Goal: Task Accomplishment & Management: Use online tool/utility

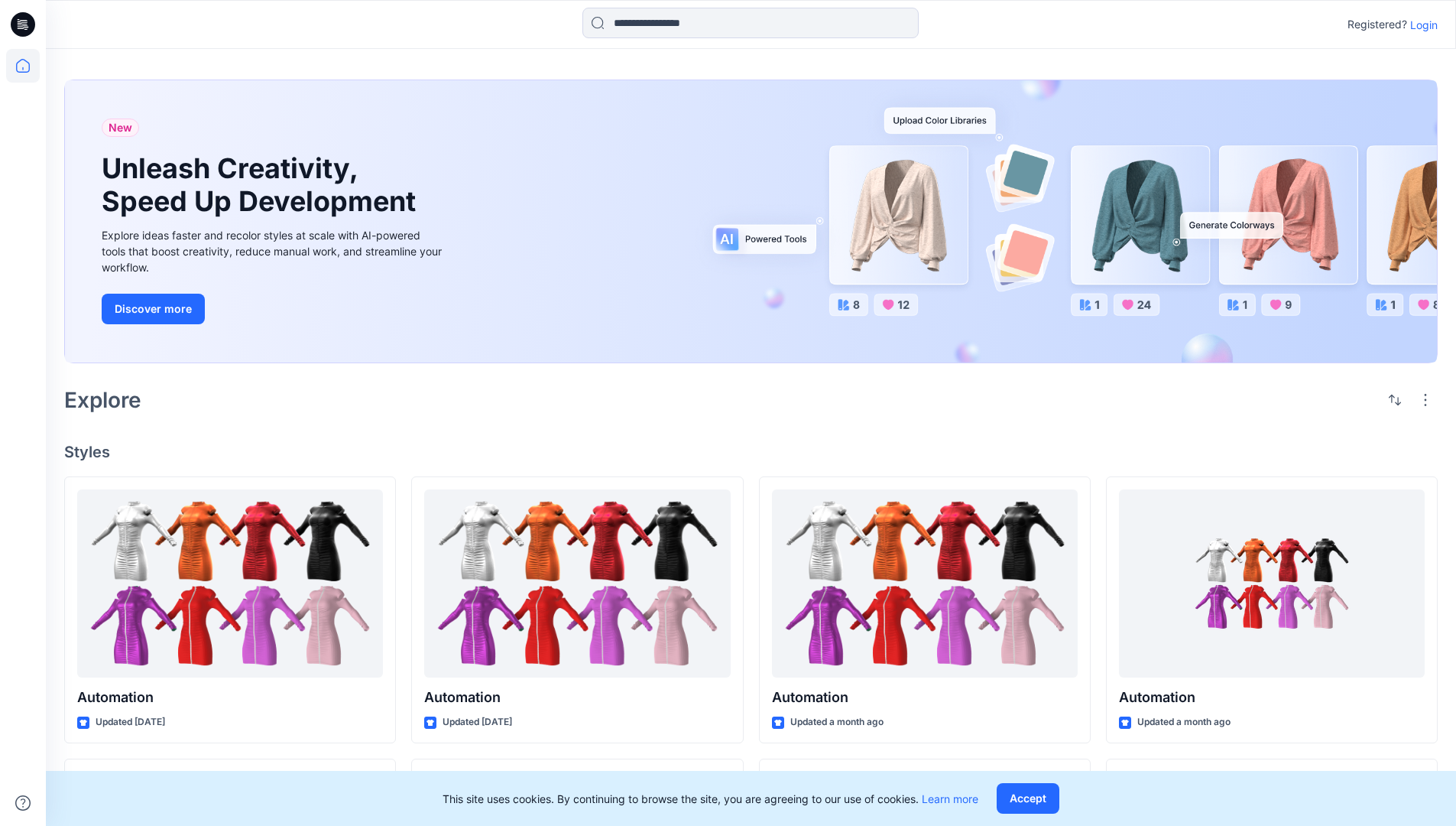
click at [1420, 24] on p "Login" at bounding box center [1424, 24] width 28 height 16
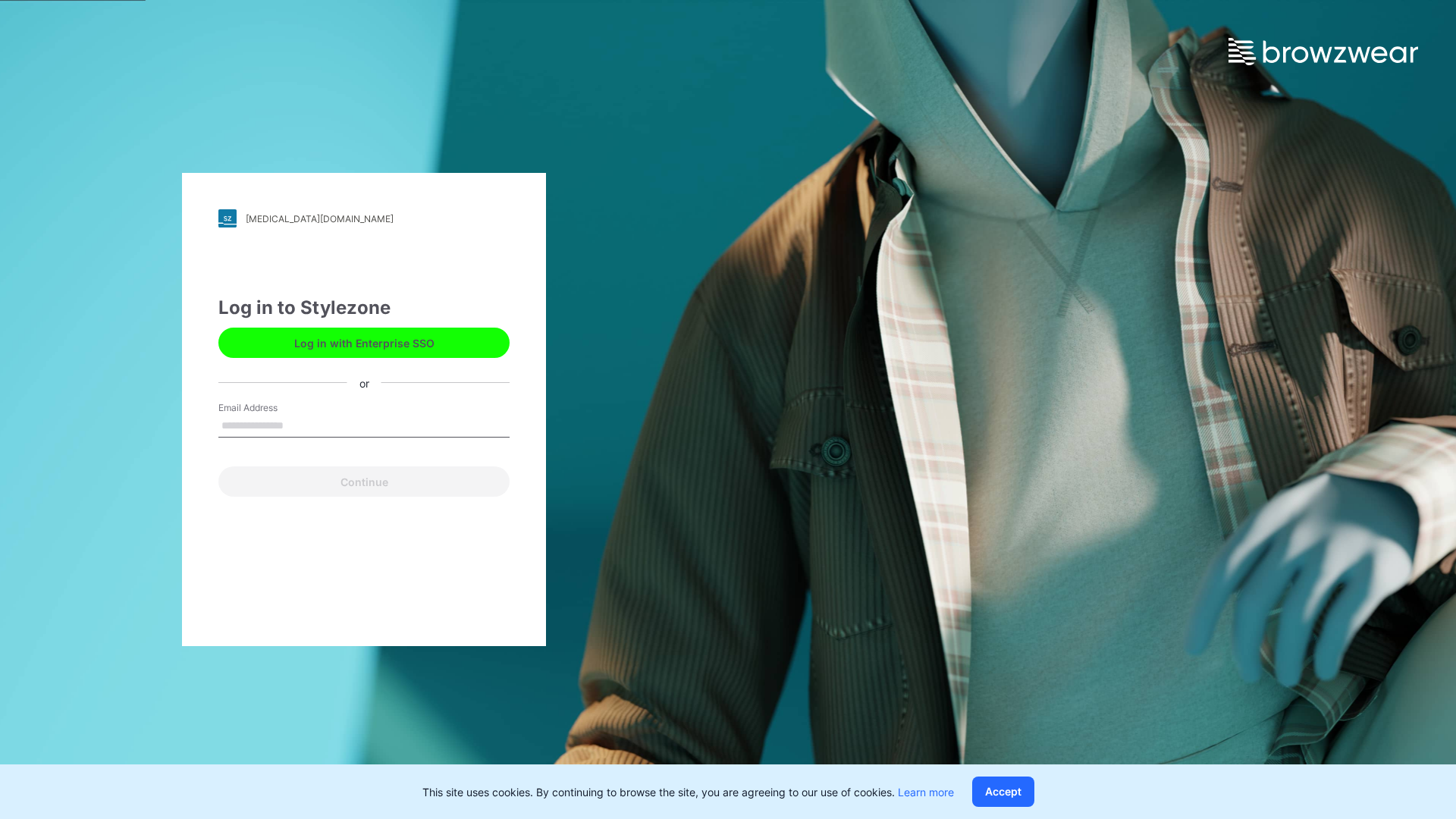
click at [300, 425] on input "Email Address" at bounding box center [364, 426] width 291 height 22
type input "**********"
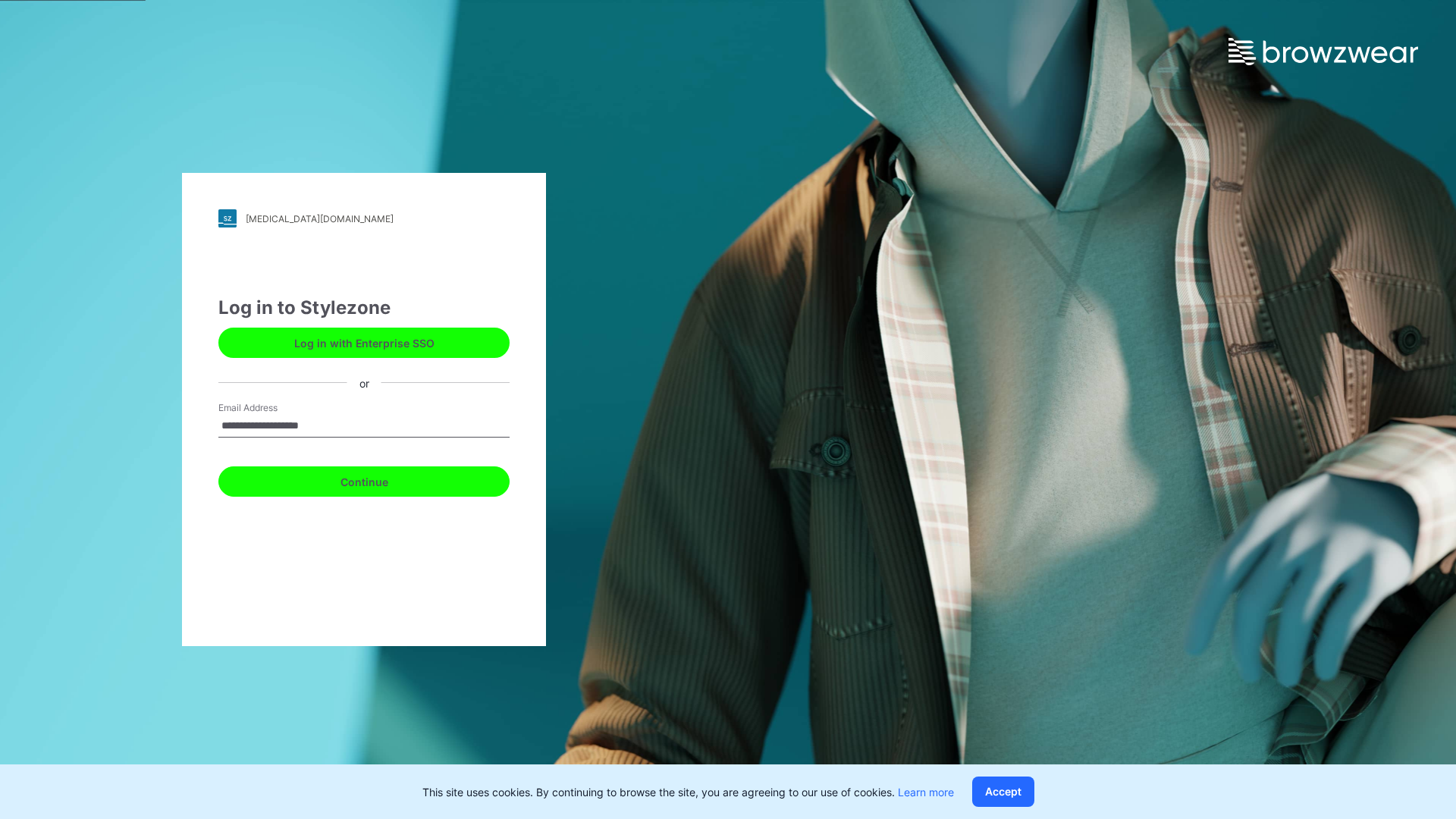
click at [381, 479] on button "Continue" at bounding box center [364, 481] width 291 height 30
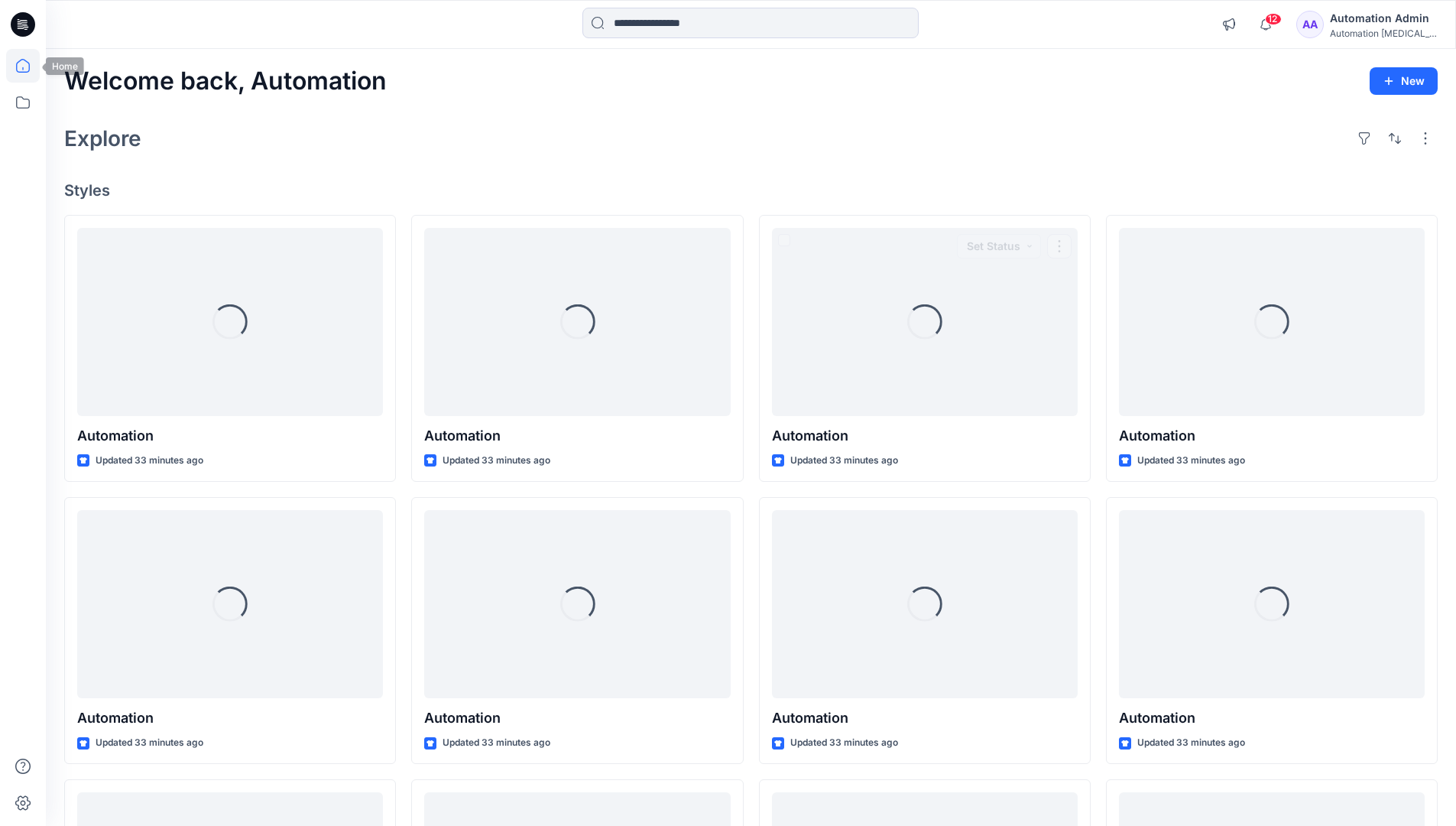
click at [29, 66] on icon at bounding box center [23, 66] width 14 height 14
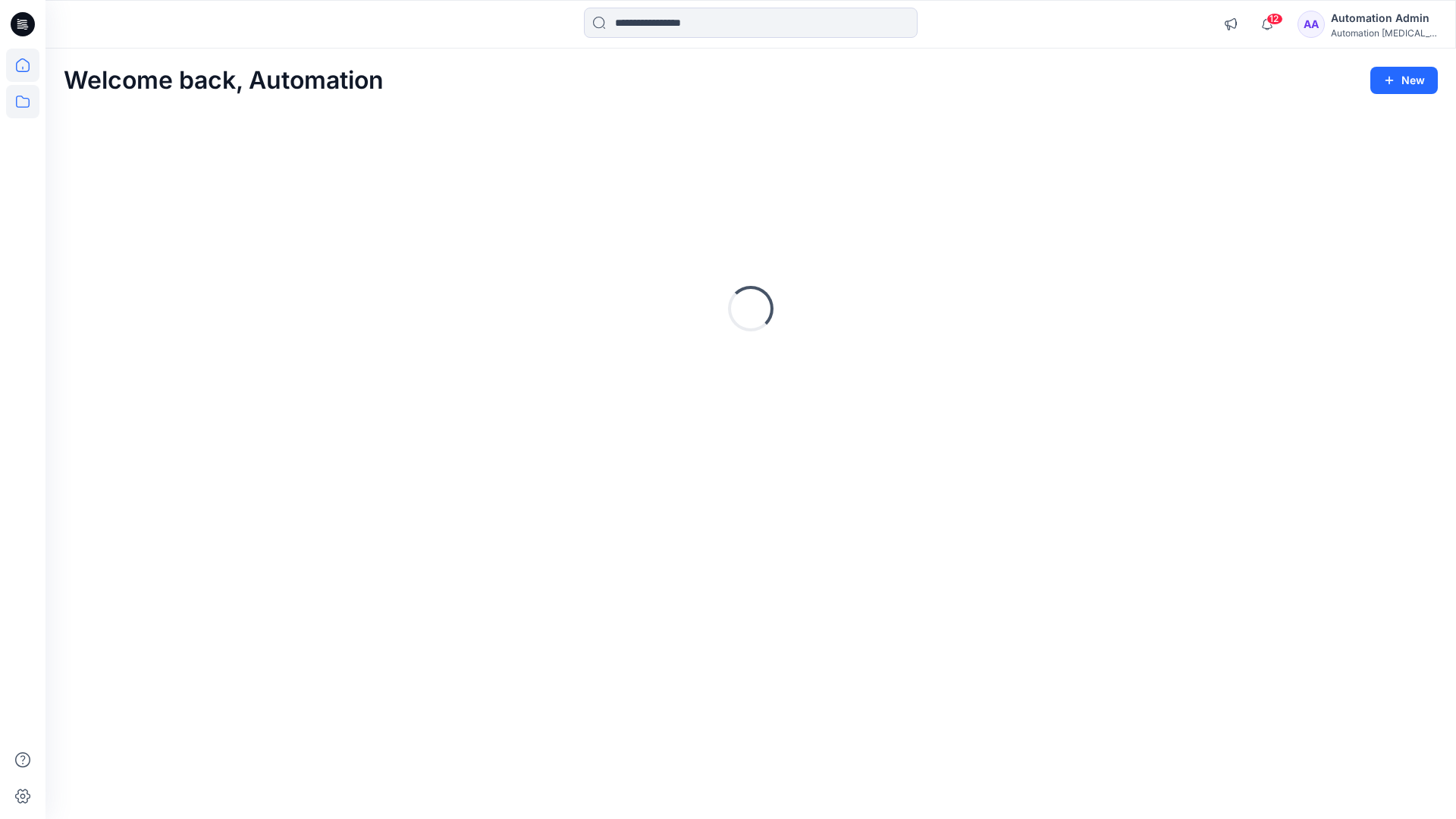
click at [20, 104] on icon at bounding box center [22, 102] width 34 height 34
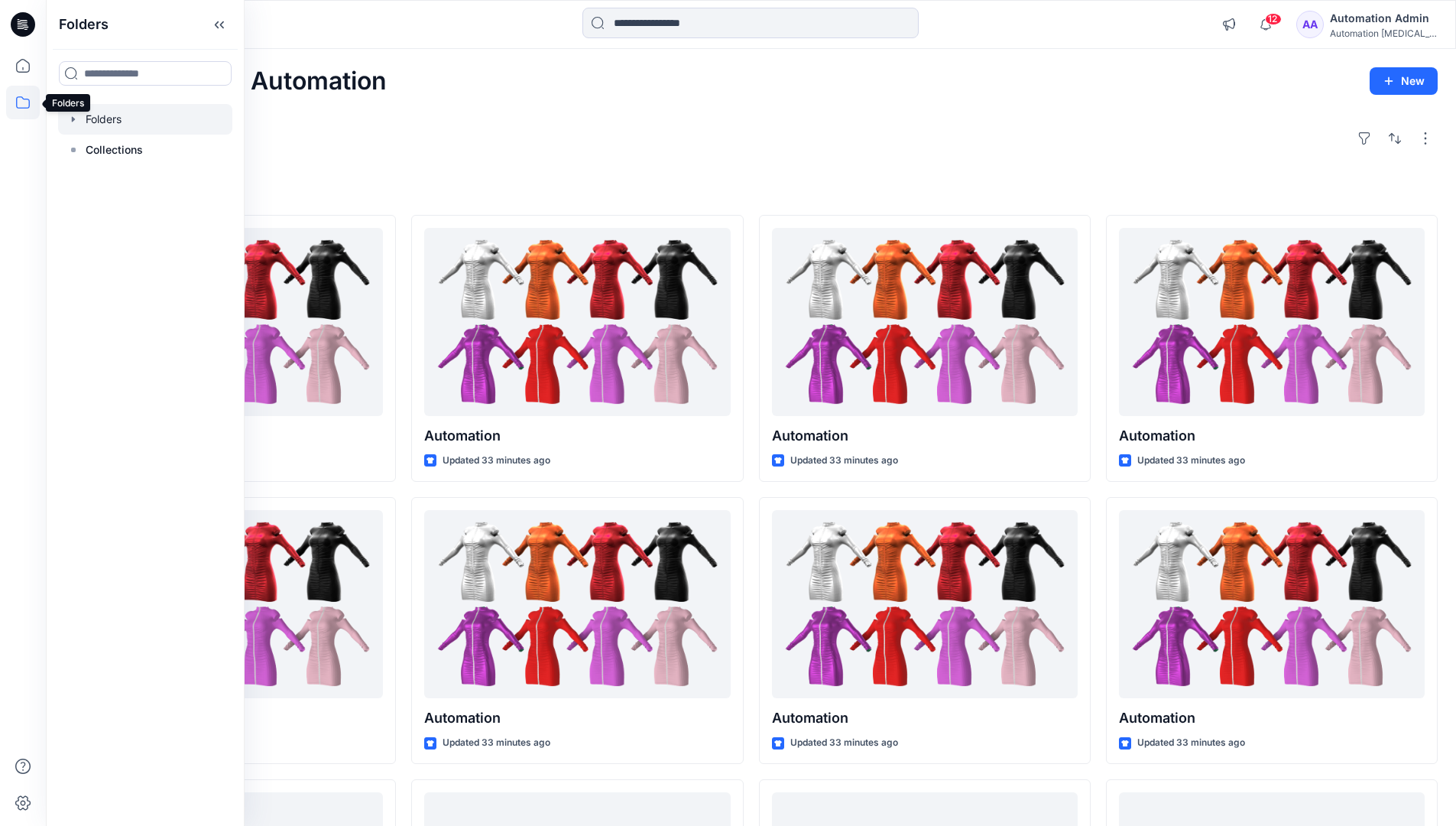
click at [139, 125] on div at bounding box center [145, 119] width 175 height 30
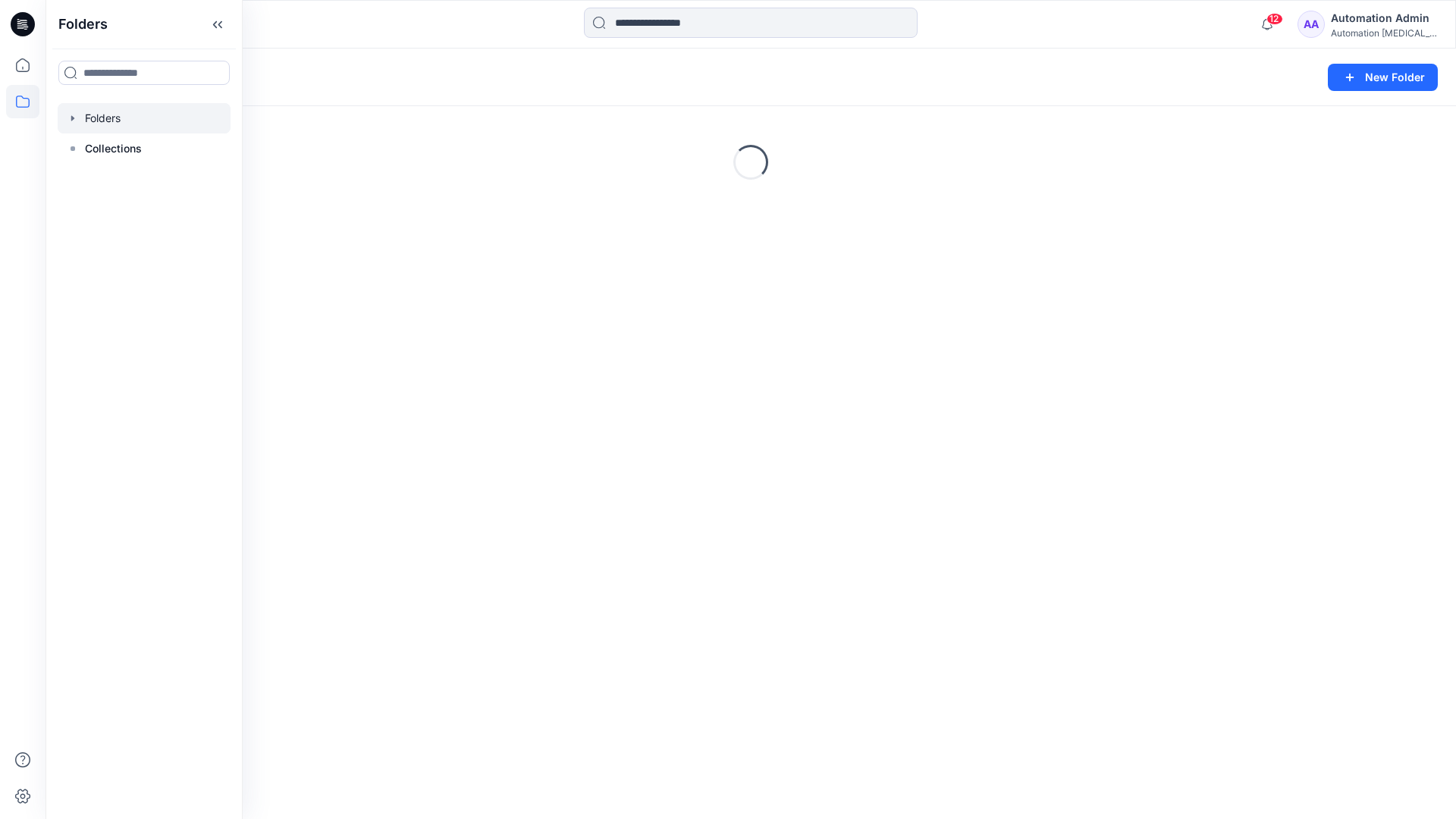
click at [686, 503] on div "Folders New Folder Loading..." at bounding box center [751, 433] width 1411 height 771
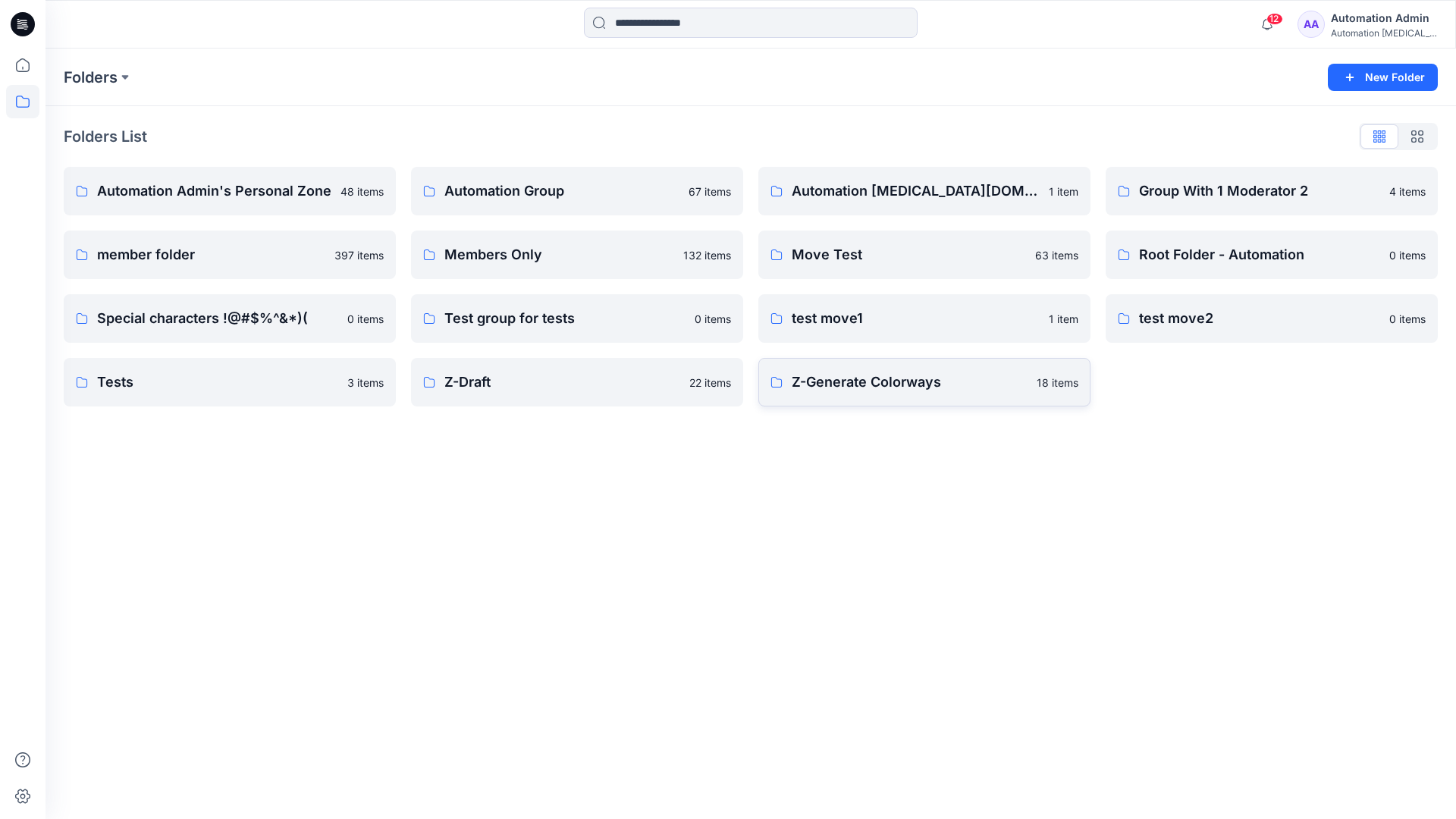
click at [838, 388] on p "Z-Generate Colorways" at bounding box center [910, 382] width 236 height 22
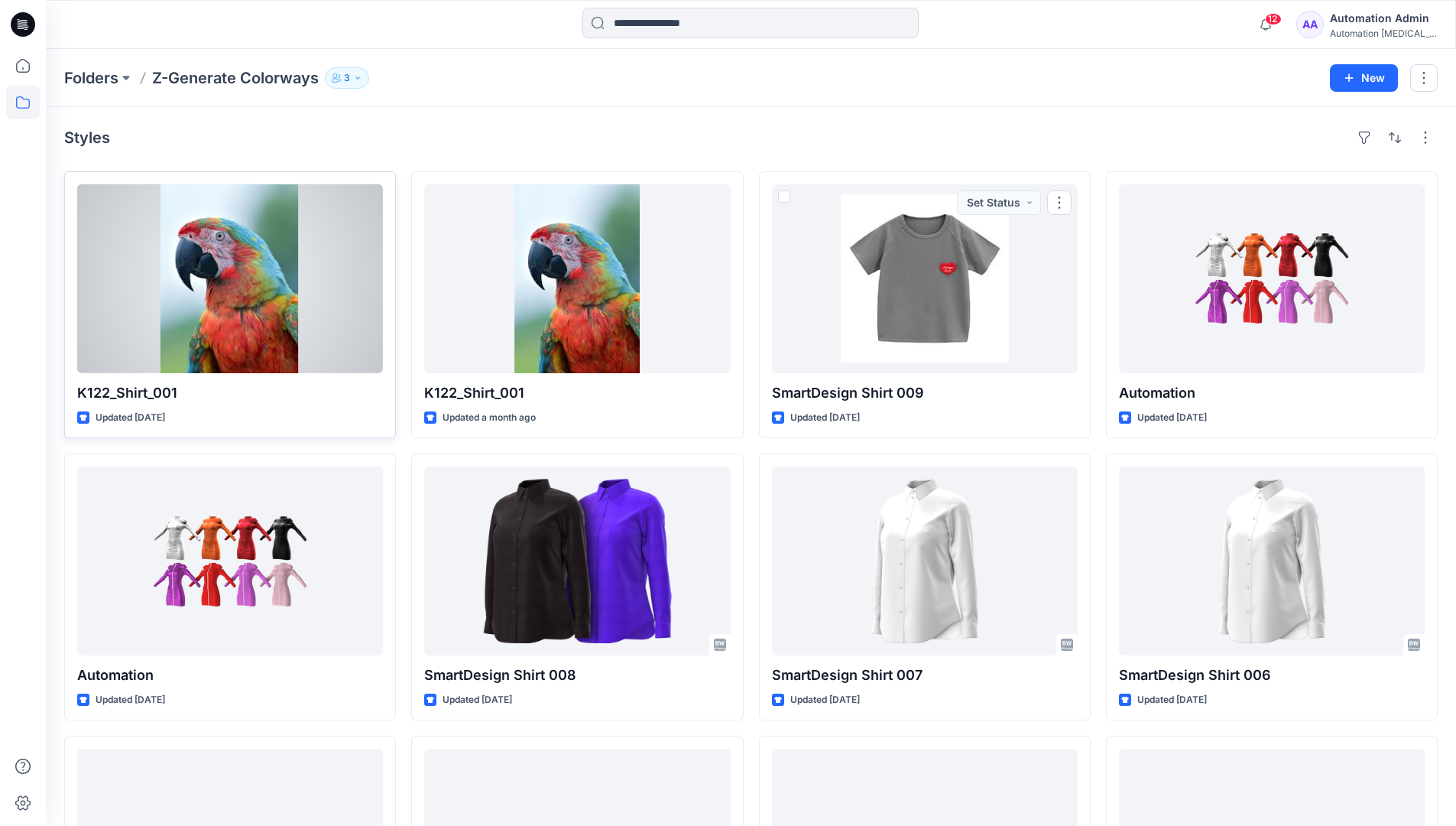
click at [298, 271] on div at bounding box center [230, 278] width 306 height 188
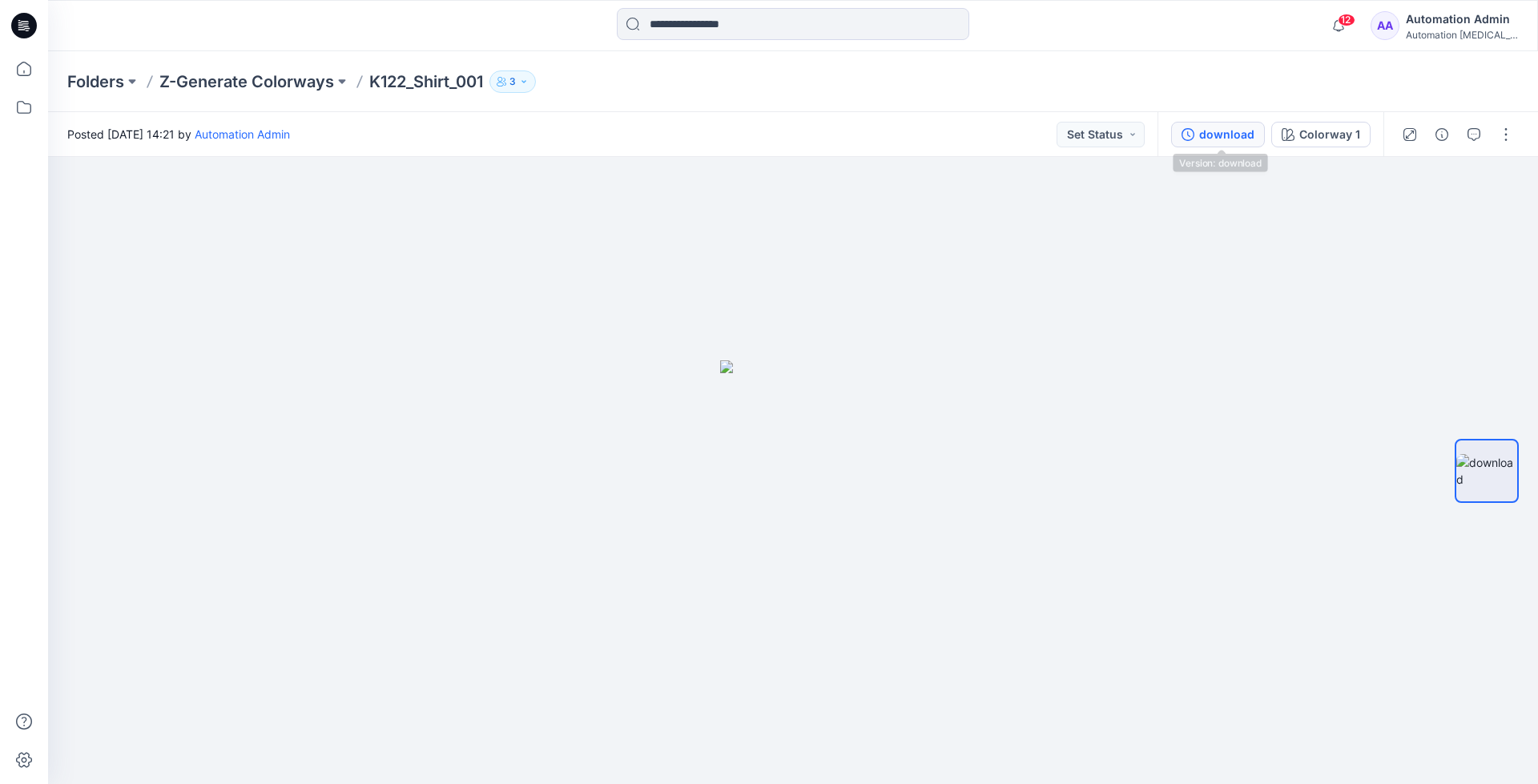
click at [1229, 134] on div "download" at bounding box center [1227, 134] width 56 height 17
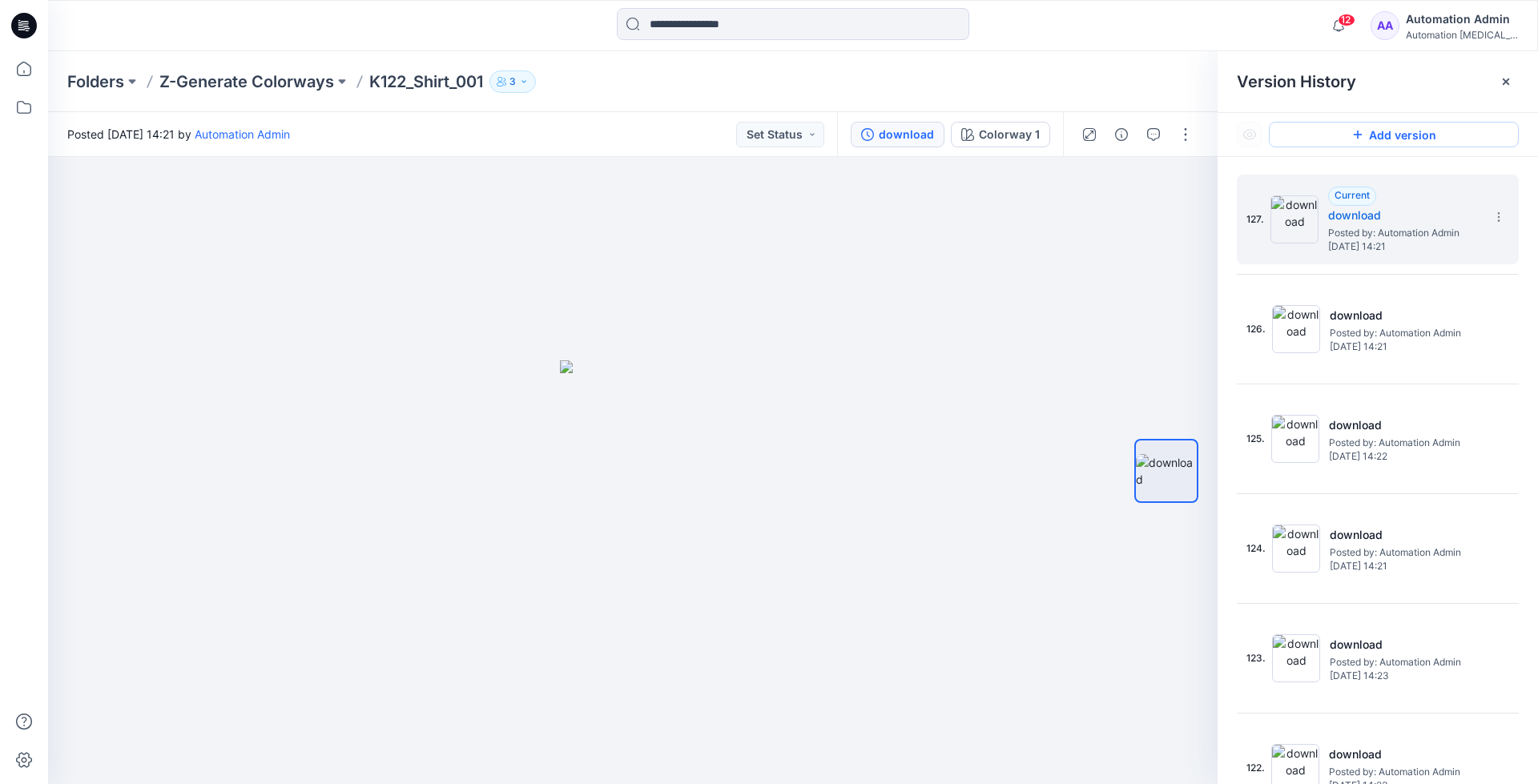
click at [1371, 143] on button "Add version" at bounding box center [1394, 135] width 250 height 25
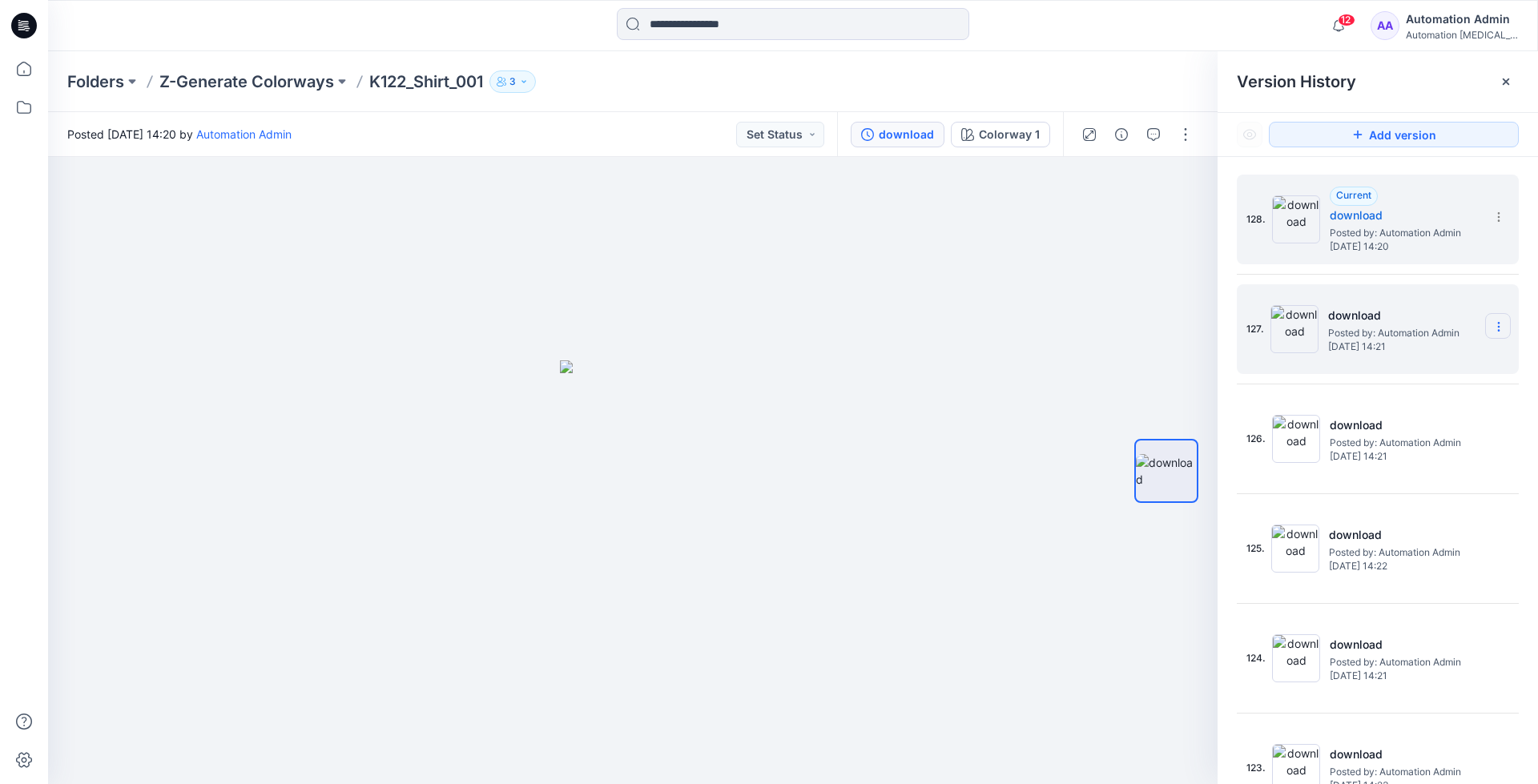
click at [1492, 325] on icon at bounding box center [1499, 327] width 13 height 13
click at [1422, 354] on span "Restore Version" at bounding box center [1391, 357] width 81 height 19
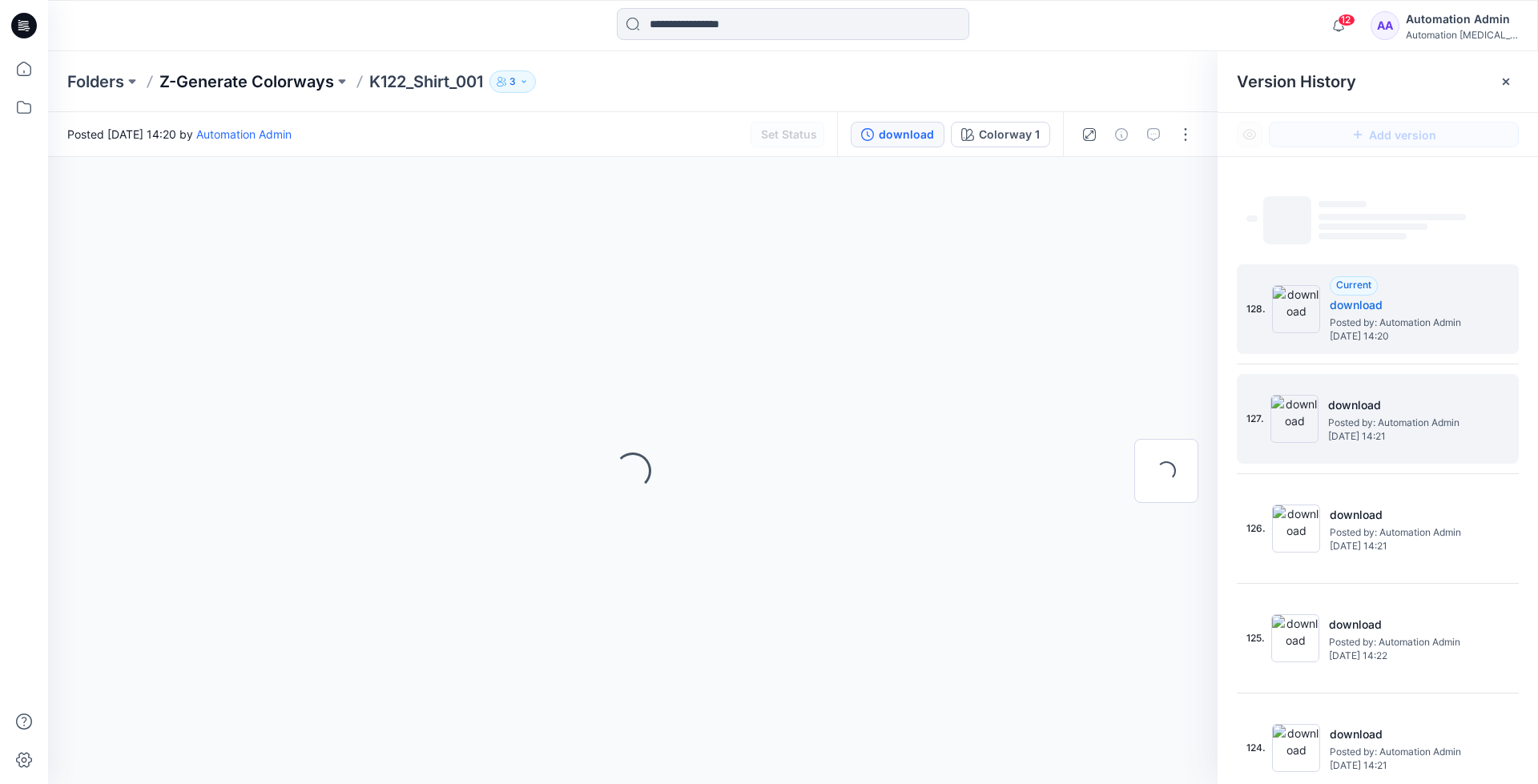
click at [285, 82] on p "Z-Generate Colorways" at bounding box center [247, 81] width 175 height 23
